Goal: Ask a question

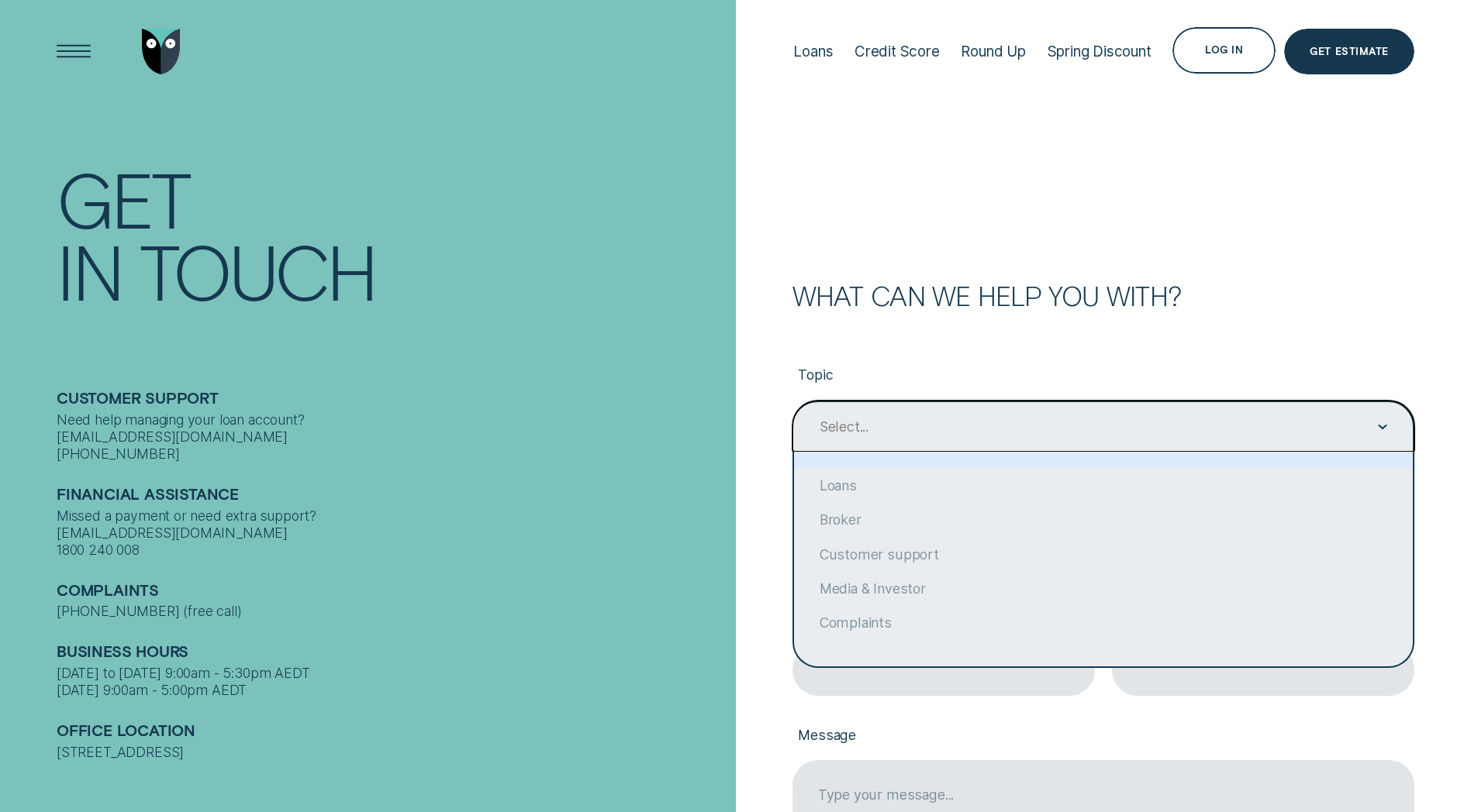
click at [1017, 423] on div "Select..." at bounding box center [1102, 427] width 569 height 19
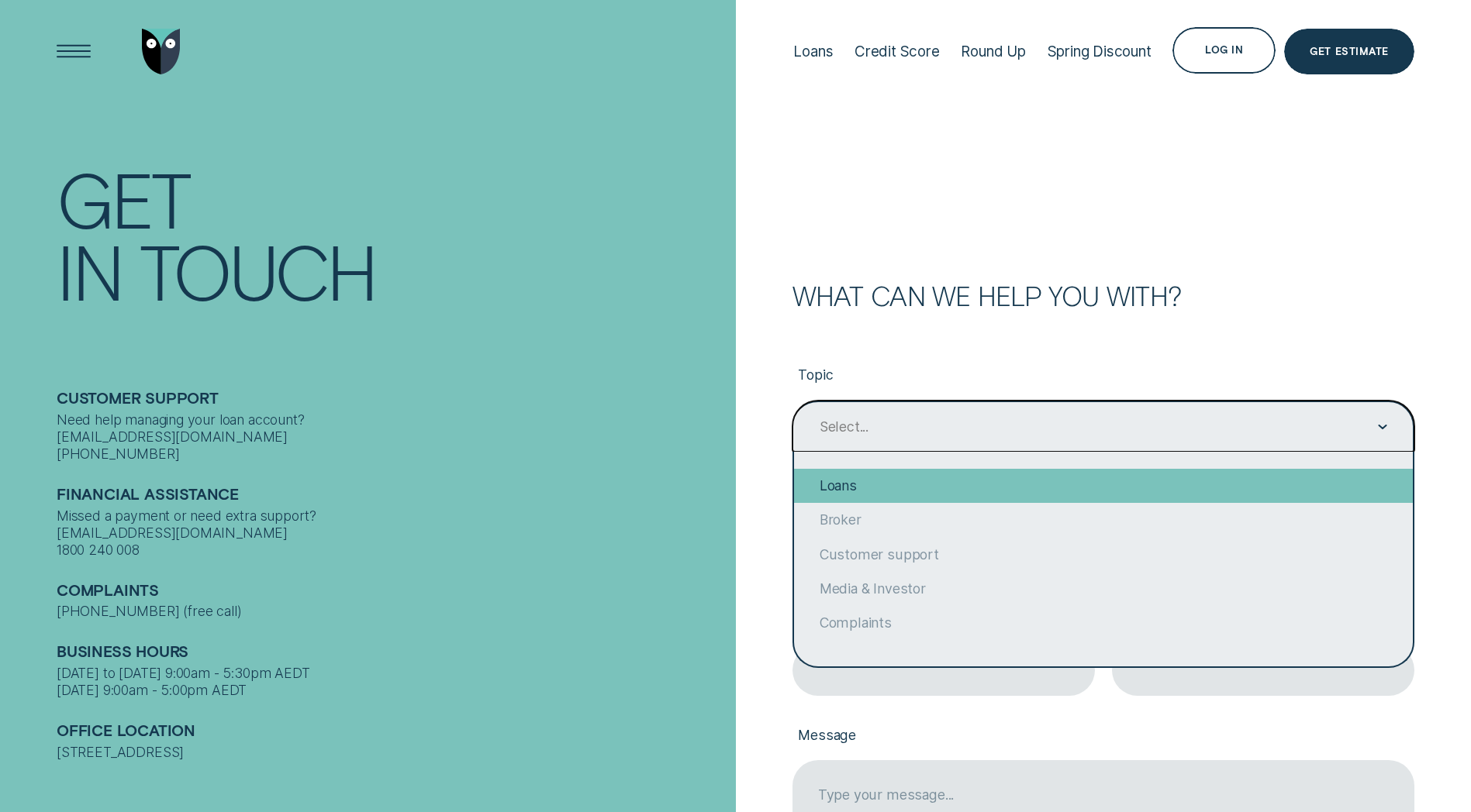
click at [874, 487] on div "Loans" at bounding box center [1103, 486] width 619 height 34
type input "Loans"
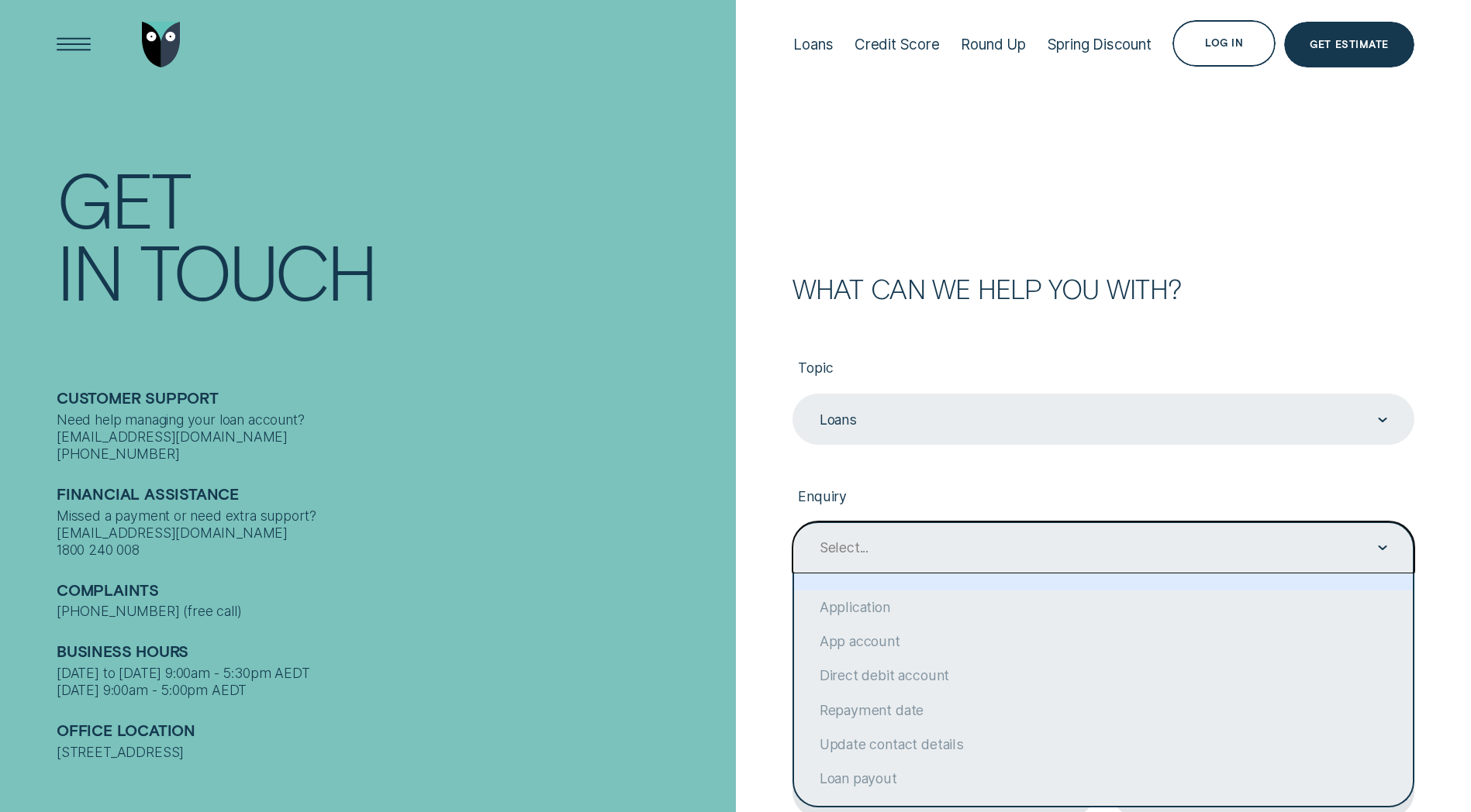
click at [895, 558] on div "Select..." at bounding box center [1102, 548] width 622 height 51
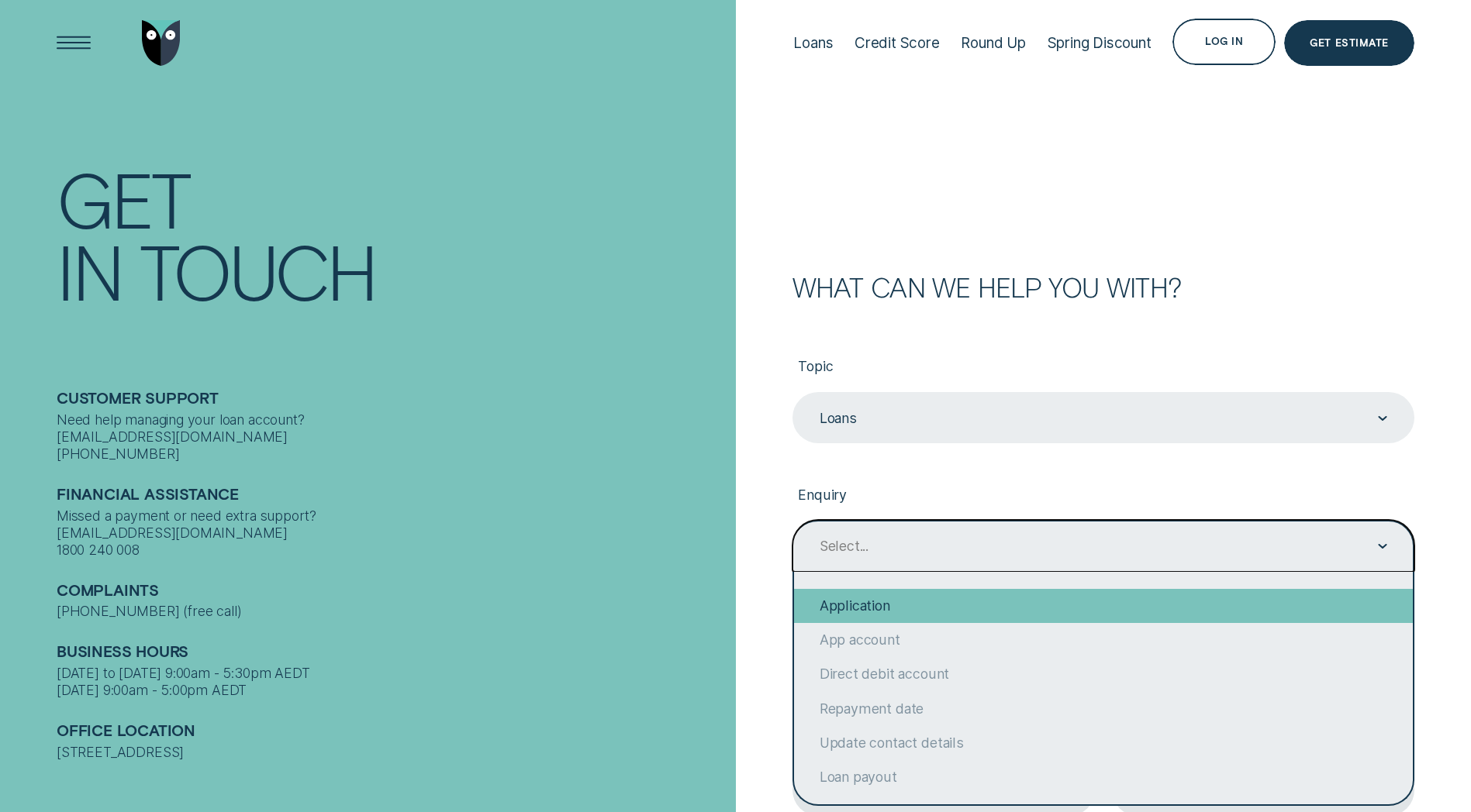
click at [945, 606] on div "Application" at bounding box center [1103, 606] width 619 height 34
type input "Application"
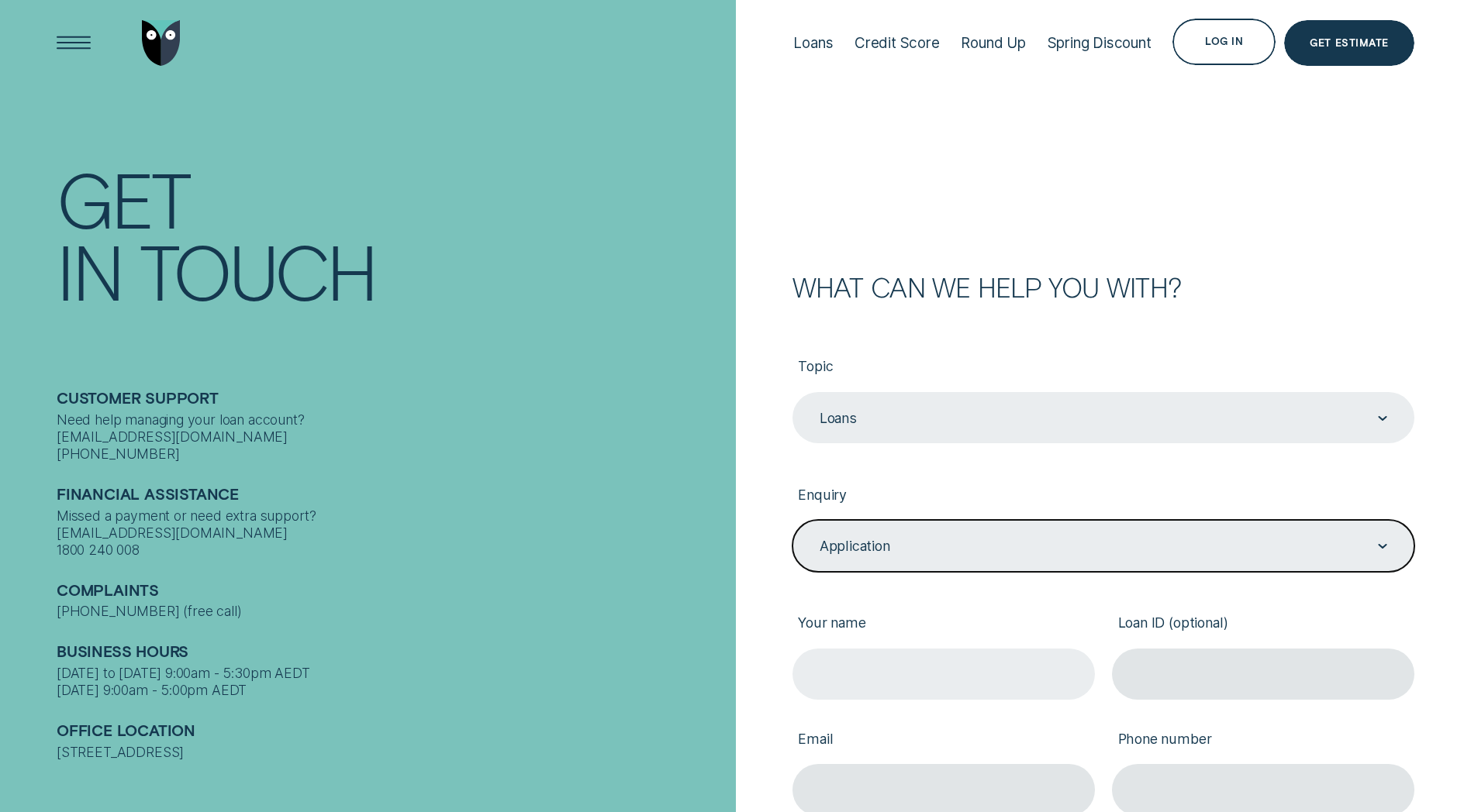
click at [920, 689] on input "Your name" at bounding box center [943, 674] width 302 height 51
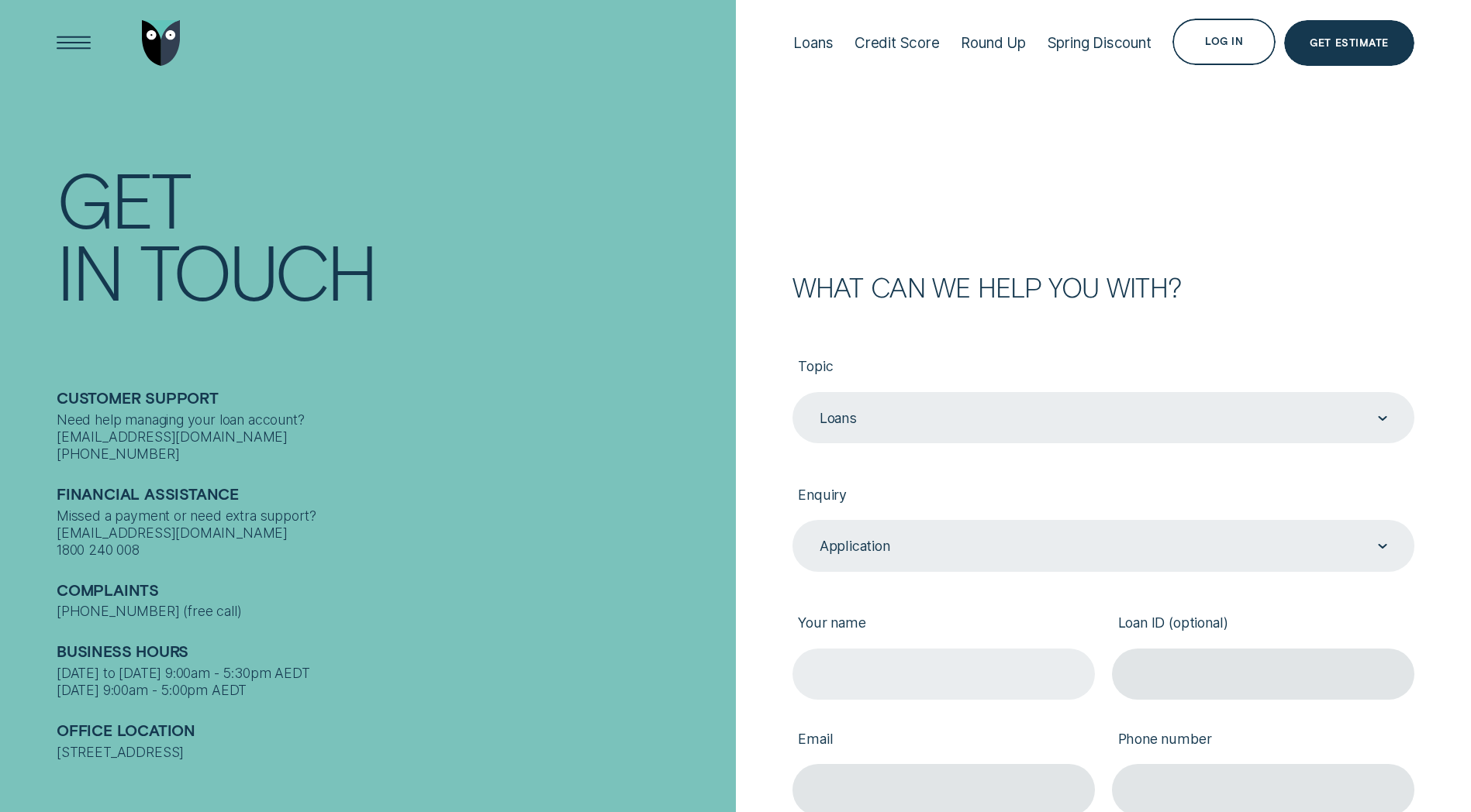
type input "[PERSON_NAME]"
type input "[EMAIL_ADDRESS][DOMAIN_NAME]"
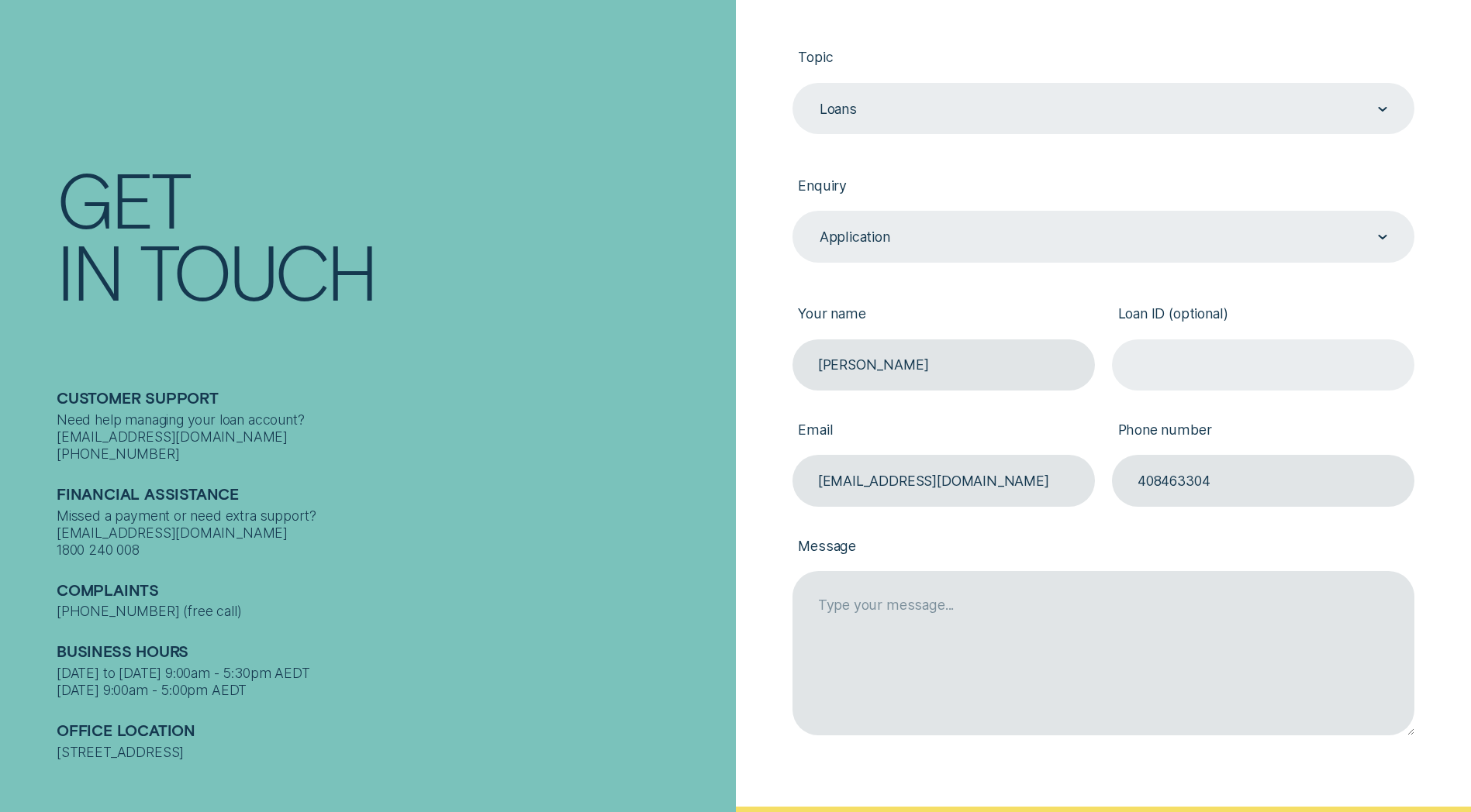
scroll to position [318, 0]
click at [1134, 480] on input "408463304" at bounding box center [1263, 480] width 302 height 51
type input "0408463304"
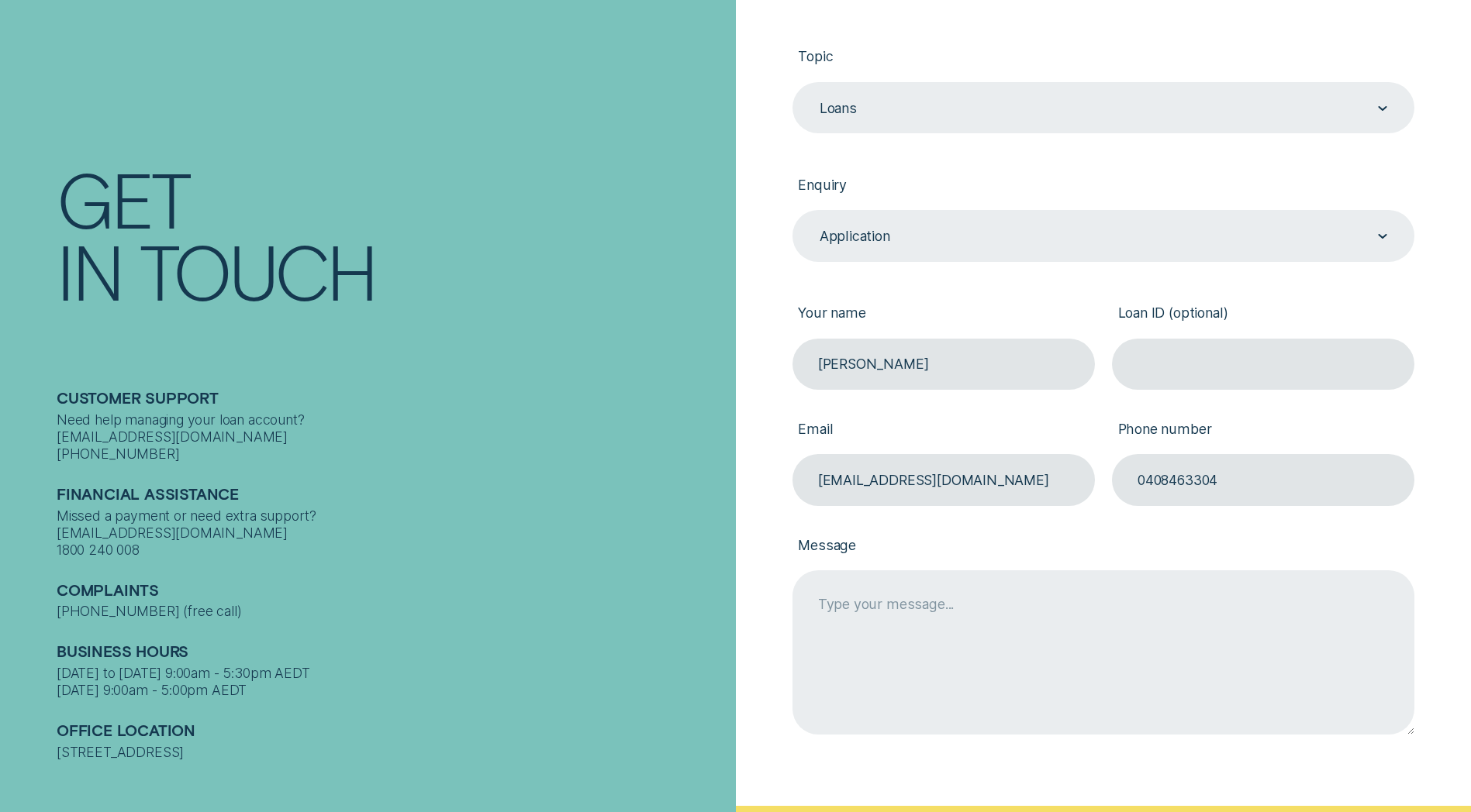
click at [856, 657] on textarea "Message" at bounding box center [1102, 652] width 622 height 164
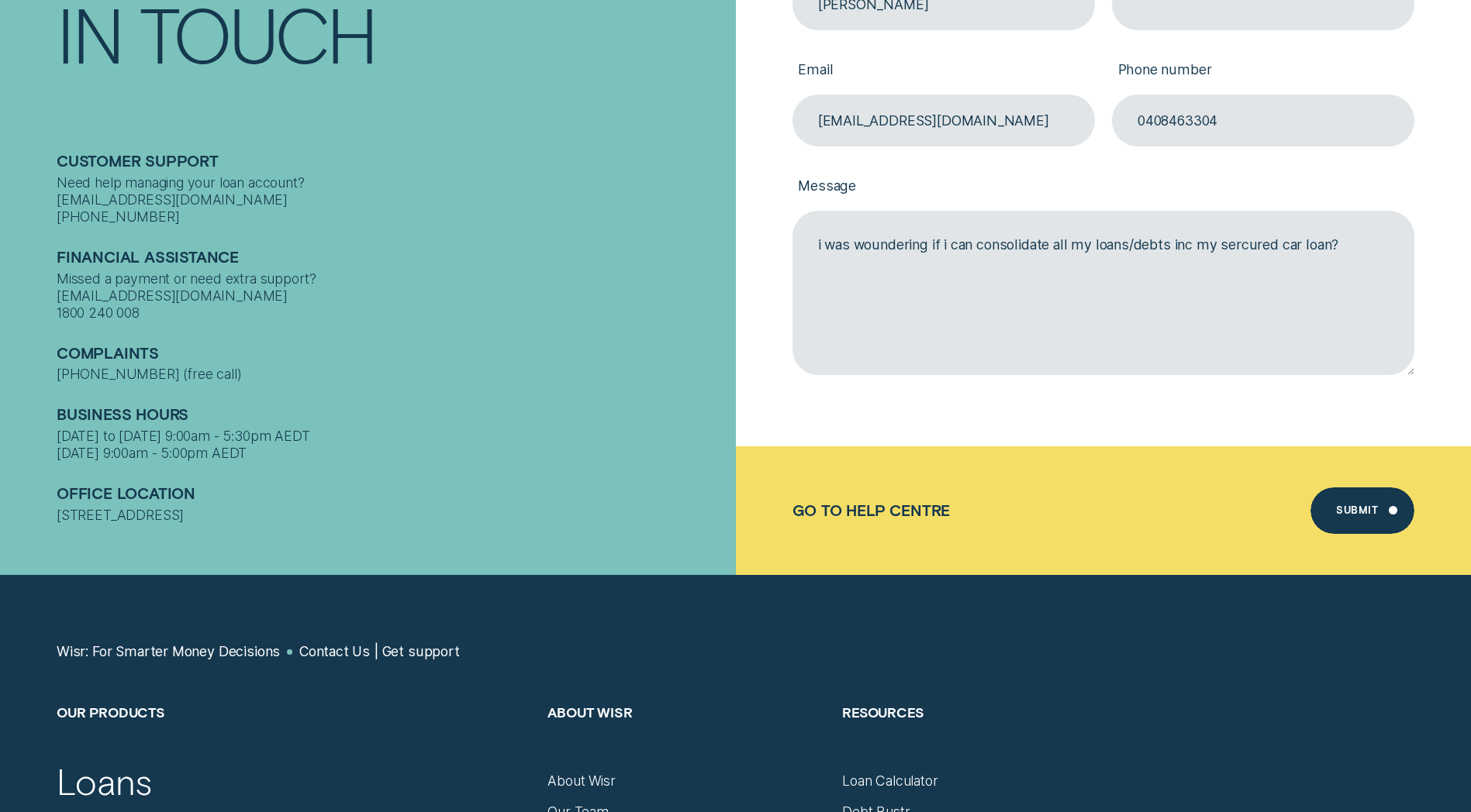
scroll to position [706, 0]
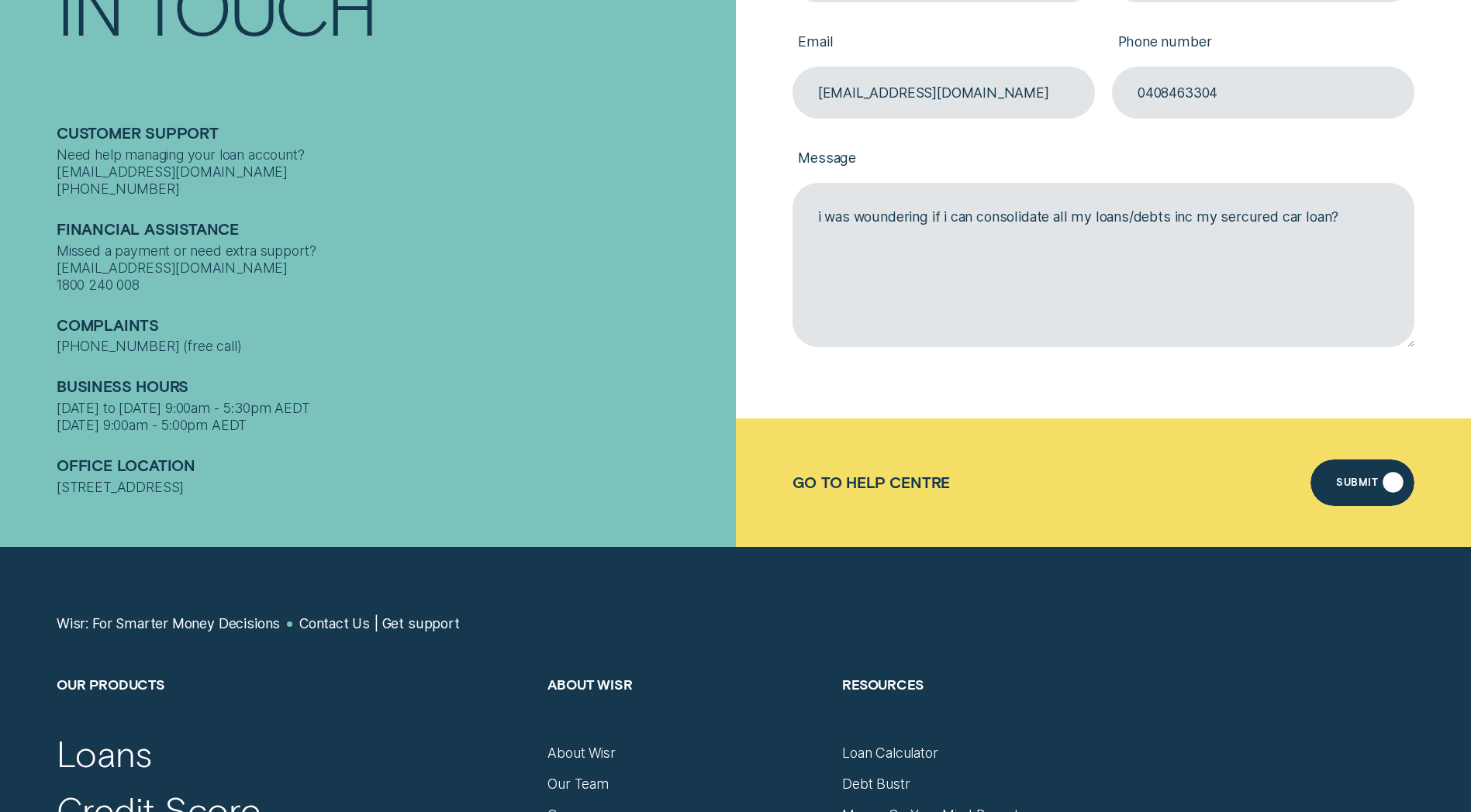
type textarea "i was woundering if i can consolidate all my loans/debts inc my sercured car lo…"
click at [1348, 480] on div "Submit" at bounding box center [1356, 485] width 41 height 10
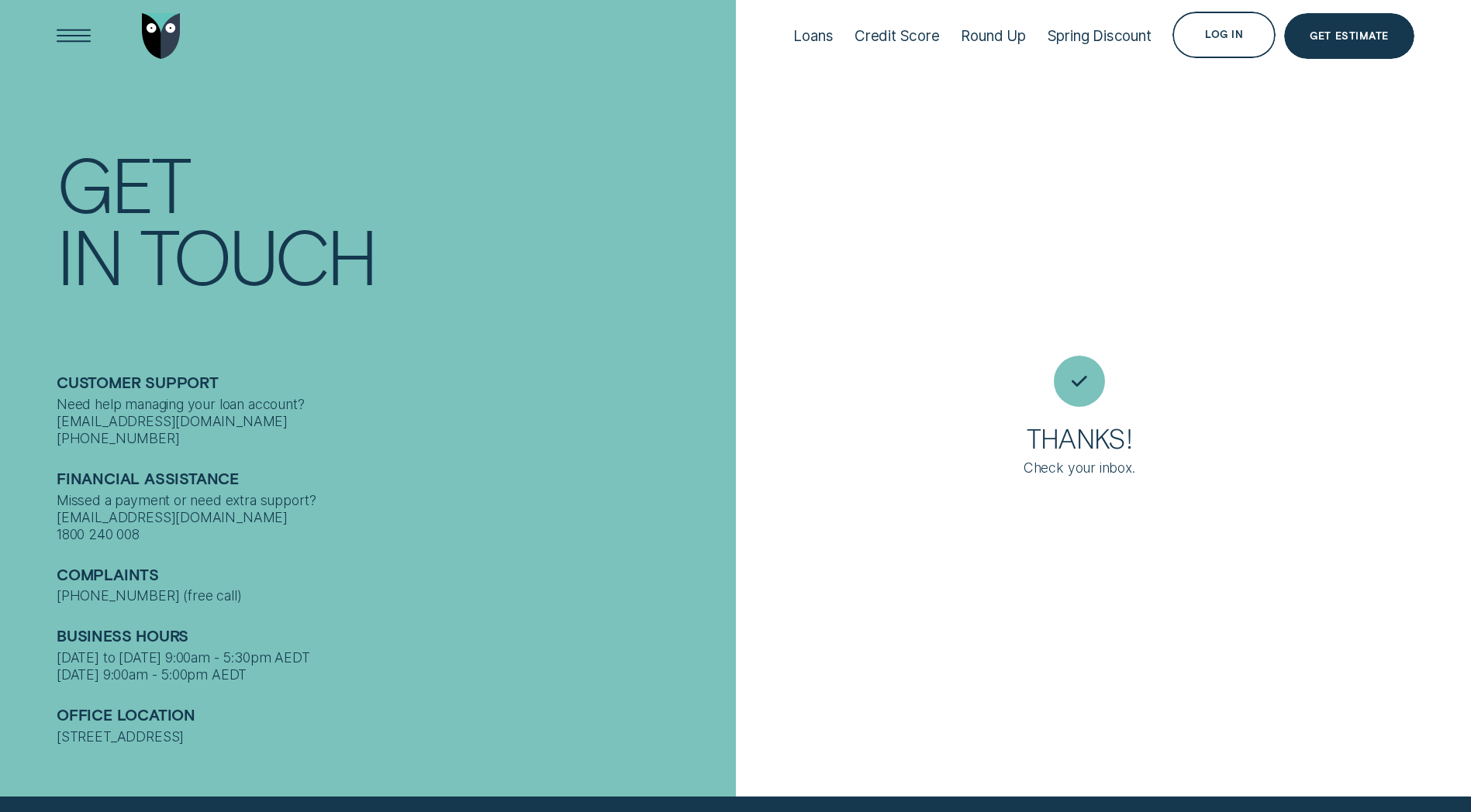
scroll to position [0, 0]
